Goal: Download file/media

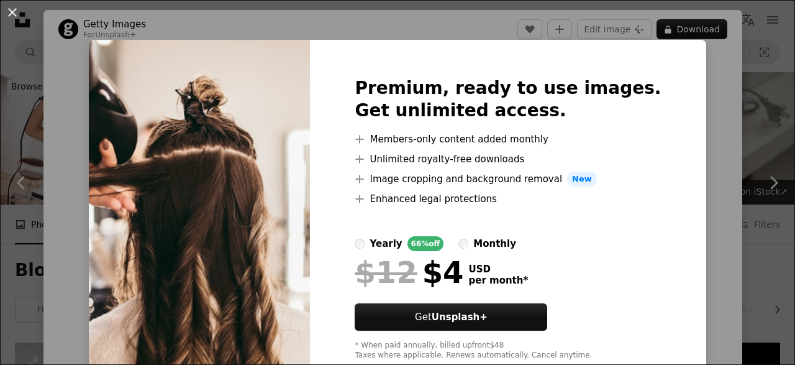
scroll to position [5040, 0]
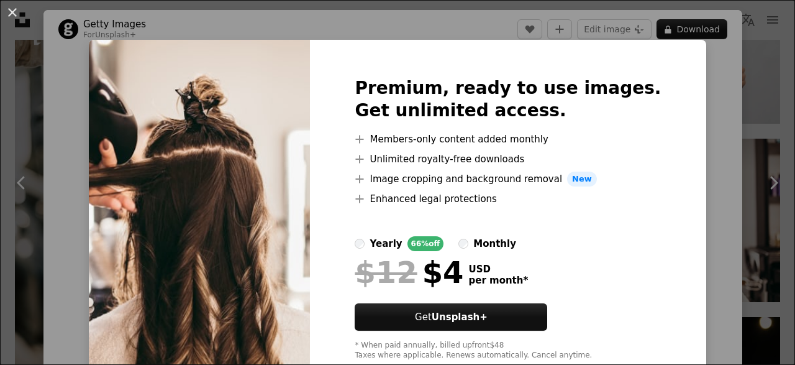
click at [677, 68] on div "Premium, ready to use images. Get unlimited access. A plus sign Members-only co…" at bounding box center [508, 219] width 396 height 358
click at [5, 19] on button "An X shape" at bounding box center [12, 12] width 15 height 15
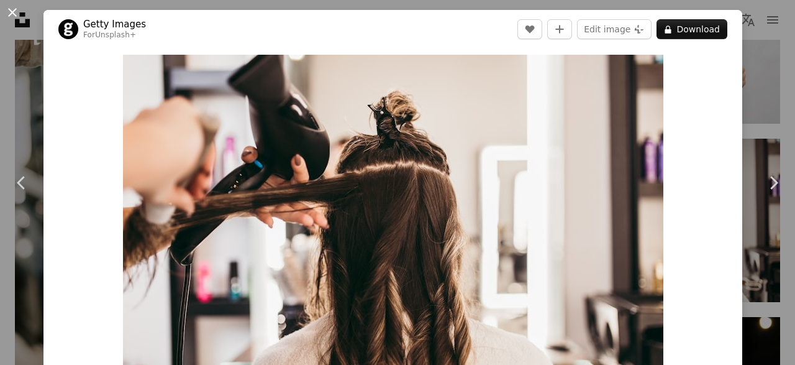
click at [7, 17] on button "An X shape" at bounding box center [12, 12] width 15 height 15
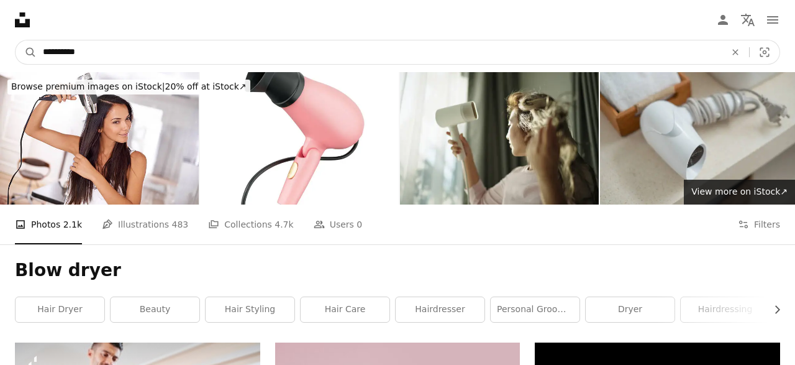
click at [129, 55] on input "**********" at bounding box center [379, 52] width 685 height 24
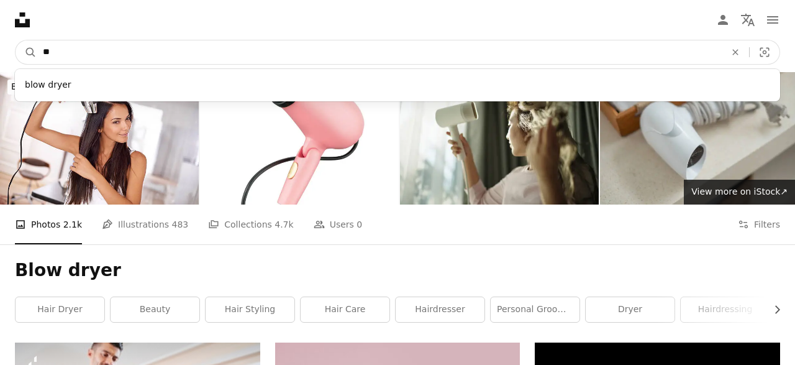
type input "*"
